Goal: Find specific page/section: Find specific page/section

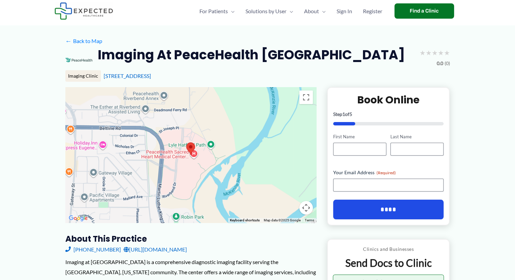
scroll to position [3, 0]
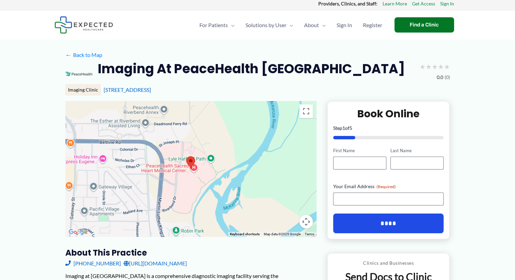
click at [191, 168] on img at bounding box center [191, 162] width 14 height 18
click at [81, 96] on div "Imaging Clinic" at bounding box center [83, 90] width 36 height 12
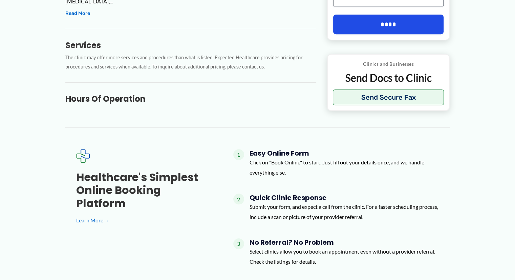
scroll to position [325, 0]
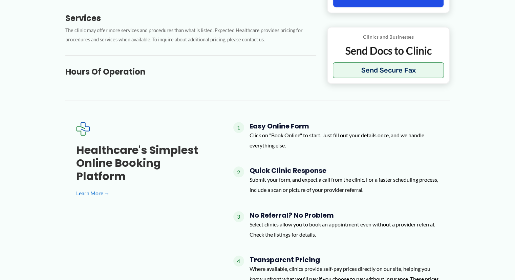
click at [116, 77] on h3 "Hours of Operation" at bounding box center [190, 71] width 251 height 10
